Goal: Task Accomplishment & Management: Complete application form

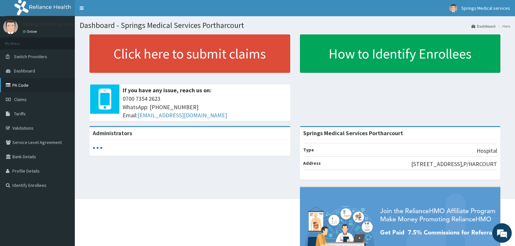
click at [27, 87] on link "PA Code" at bounding box center [37, 85] width 75 height 14
click at [20, 82] on link "PA Code" at bounding box center [37, 85] width 75 height 14
click at [28, 127] on link "Validations" at bounding box center [37, 128] width 75 height 14
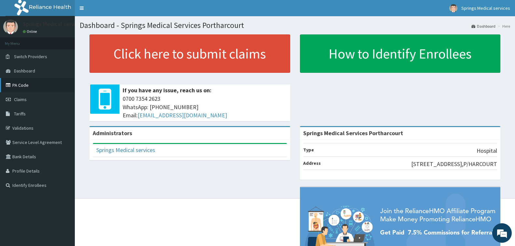
click at [21, 84] on link "PA Code" at bounding box center [37, 85] width 75 height 14
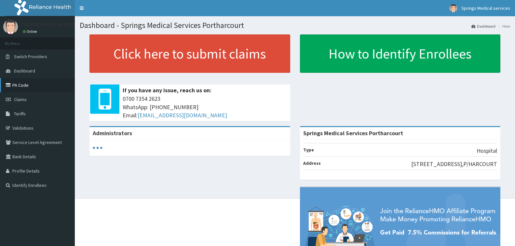
click at [30, 87] on link "PA Code" at bounding box center [37, 85] width 75 height 14
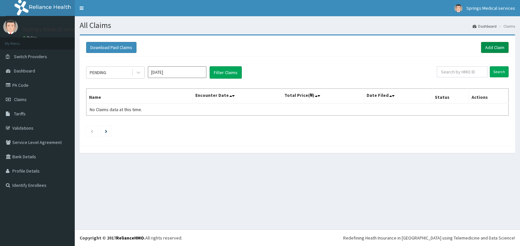
click at [495, 45] on link "Add Claim" at bounding box center [495, 47] width 28 height 11
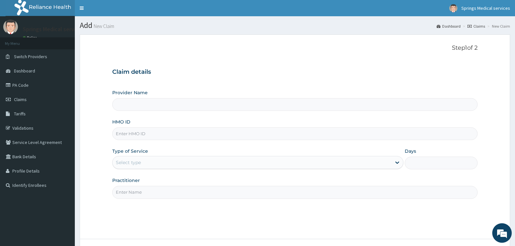
scroll to position [33, 0]
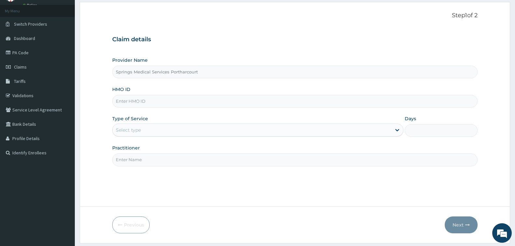
type input "Springs Medical Services Portharcourt"
click at [142, 103] on input "HMO ID" at bounding box center [294, 101] width 365 height 13
paste input "ERM/10376/A"
type input "ERM/10376/A"
click at [131, 133] on div "Select type" at bounding box center [128, 130] width 25 height 7
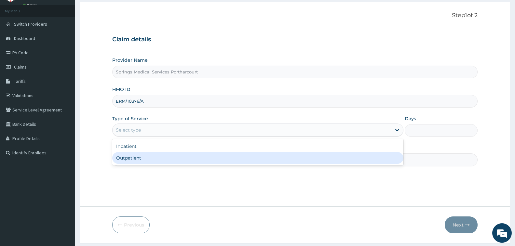
click at [126, 159] on div "Outpatient" at bounding box center [257, 158] width 291 height 12
type input "1"
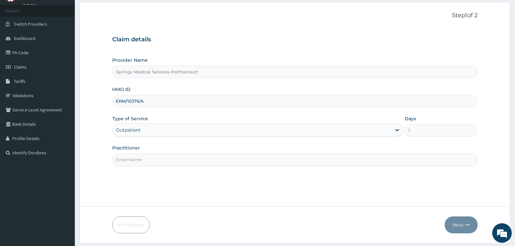
scroll to position [0, 0]
click at [123, 162] on input "Practitioner" at bounding box center [294, 160] width 365 height 13
type input "DR NWIDOH"
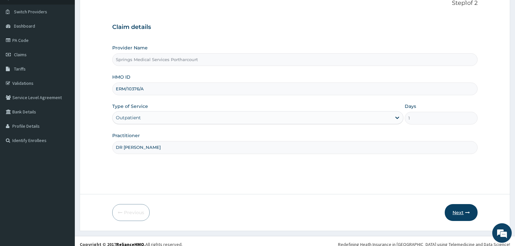
scroll to position [51, 0]
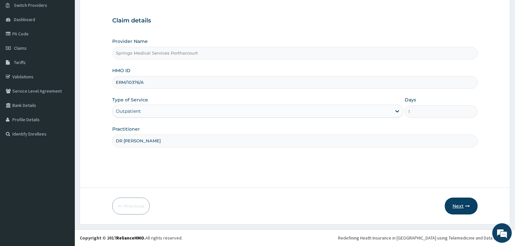
click at [459, 201] on button "Next" at bounding box center [461, 206] width 33 height 17
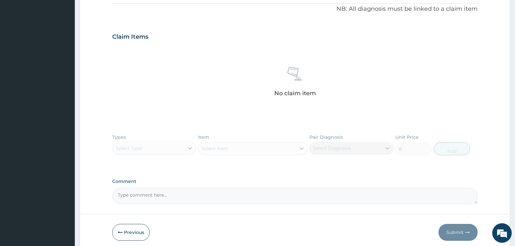
scroll to position [221, 0]
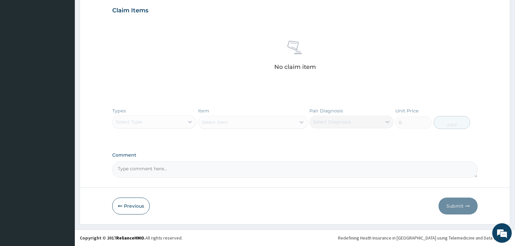
click at [141, 170] on textarea "Comment" at bounding box center [294, 170] width 365 height 16
paste textarea "PA/C11685"
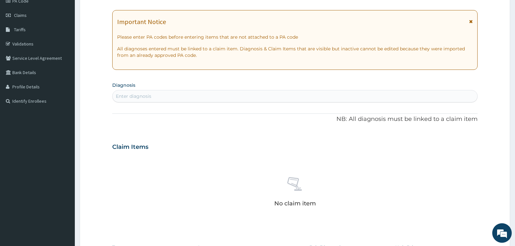
scroll to position [26, 0]
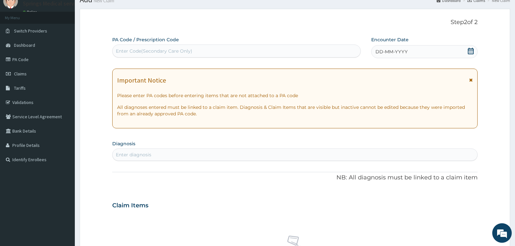
type textarea "PA/C11685"
click at [149, 52] on div "Enter Code(Secondary Care Only)" at bounding box center [154, 51] width 76 height 7
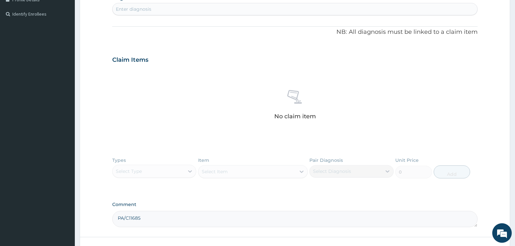
scroll to position [74, 0]
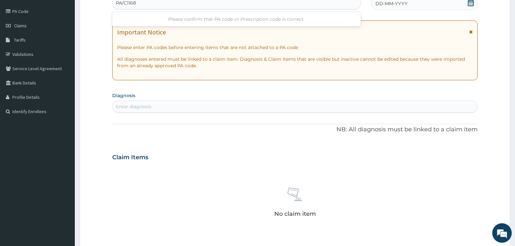
type input "PA/C11685"
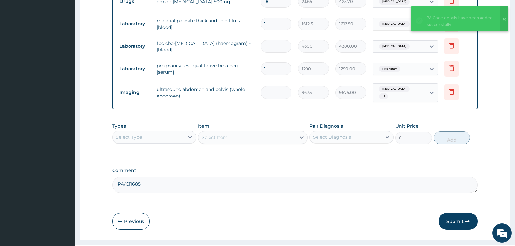
scroll to position [371, 0]
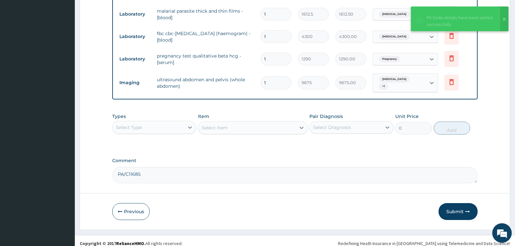
drag, startPoint x: 145, startPoint y: 171, endPoint x: 118, endPoint y: 171, distance: 27.0
click at [113, 171] on textarea "PA/C11685" at bounding box center [294, 175] width 365 height 16
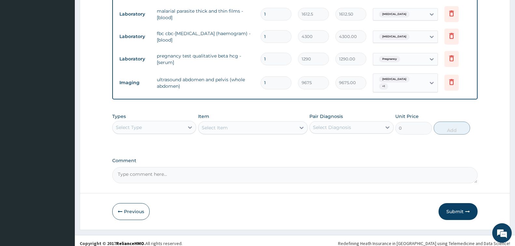
drag, startPoint x: 452, startPoint y: 208, endPoint x: 342, endPoint y: 135, distance: 133.0
click at [452, 208] on button "Submit" at bounding box center [457, 211] width 39 height 17
